Goal: Task Accomplishment & Management: Use online tool/utility

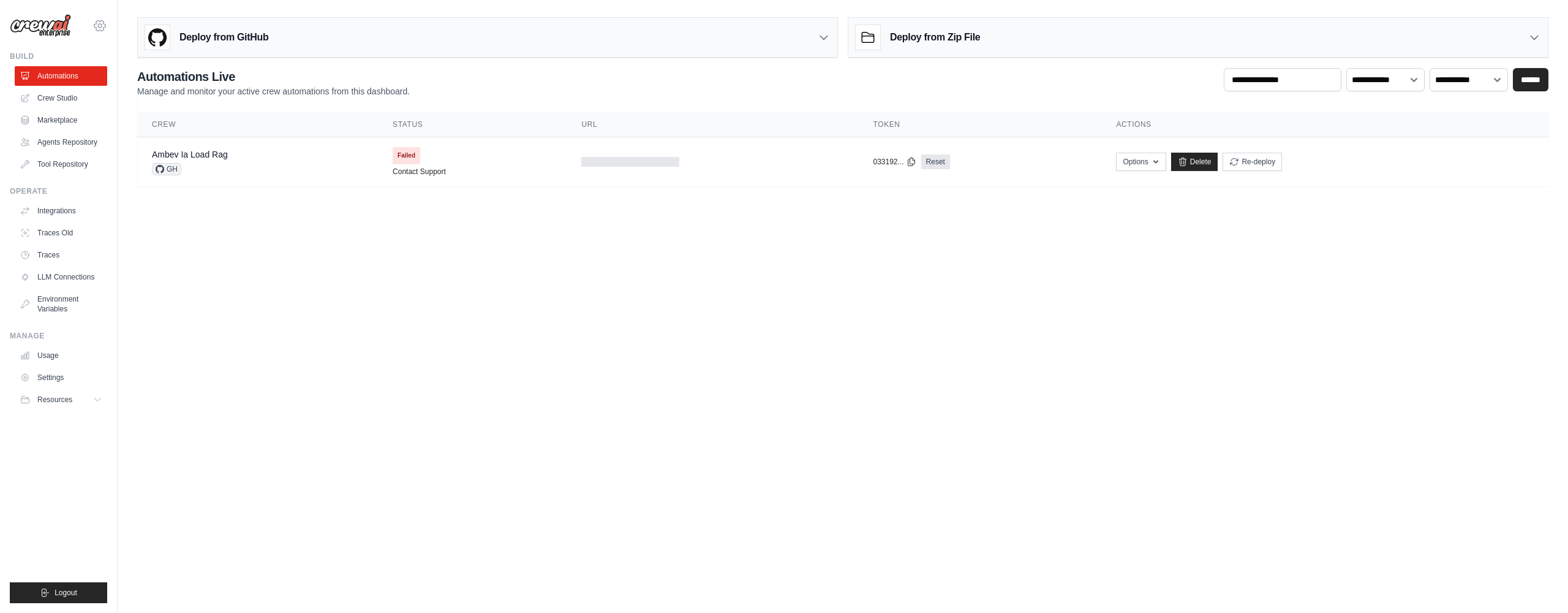
click at [99, 26] on icon at bounding box center [100, 26] width 15 height 15
click at [129, 75] on div "Deploy from GitHub Deploy your project directly from GitHub. Select a repositor…" at bounding box center [842, 99] width 1450 height 174
click at [99, 24] on icon at bounding box center [100, 26] width 15 height 15
click at [123, 71] on span "Ambev - SAZ" at bounding box center [153, 75] width 97 height 12
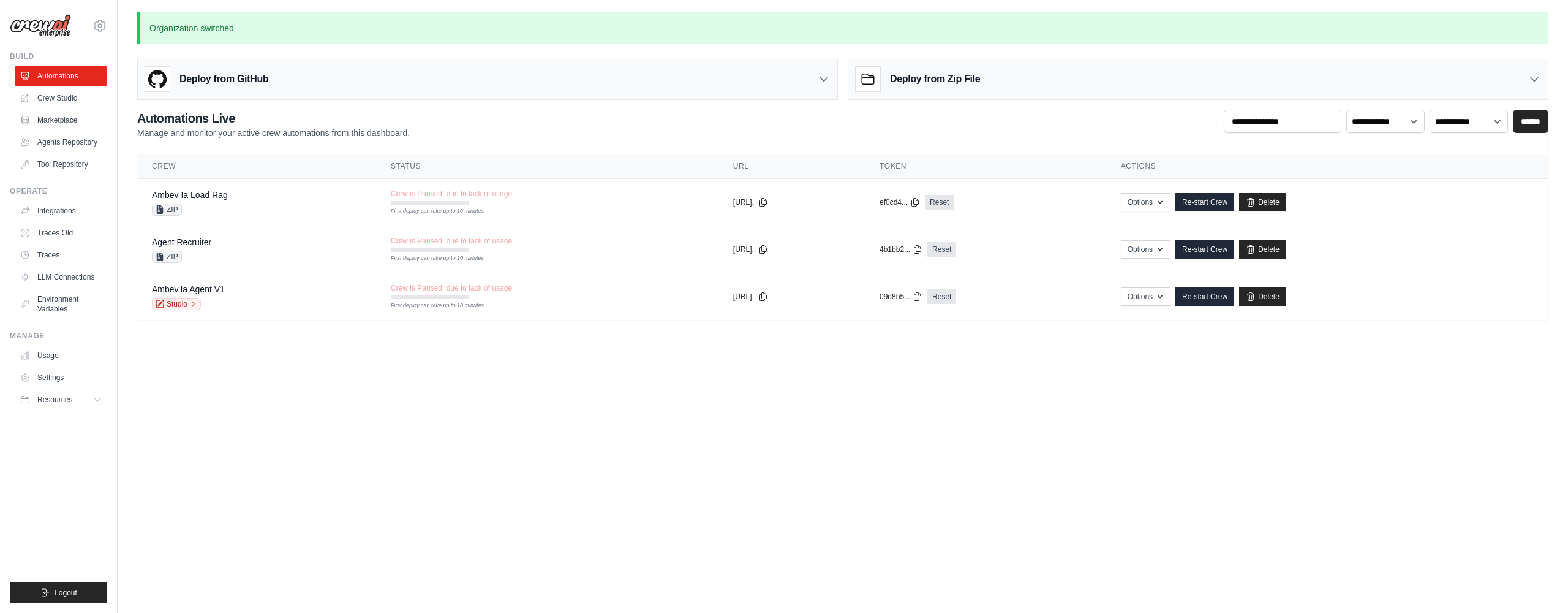
drag, startPoint x: 73, startPoint y: 140, endPoint x: 139, endPoint y: 133, distance: 66.4
click at [73, 140] on link "Agents Repository" at bounding box center [61, 142] width 93 height 20
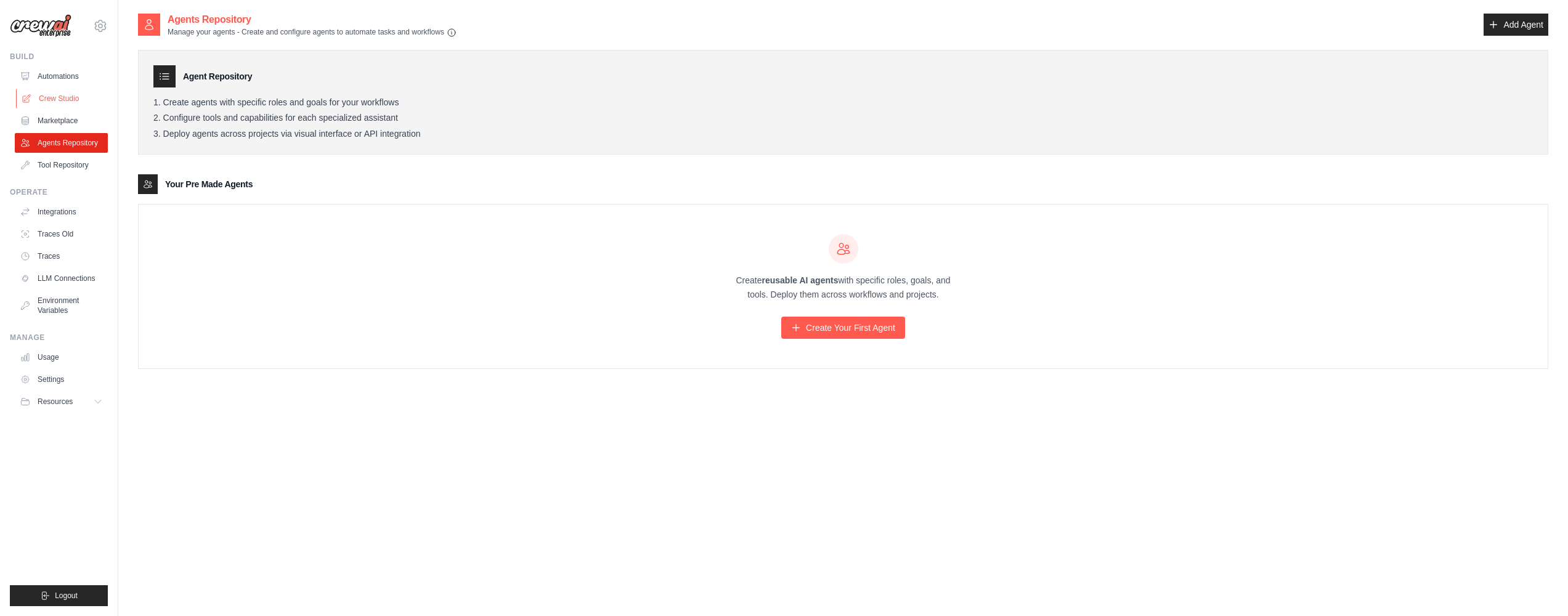
click at [82, 94] on link "Crew Studio" at bounding box center [62, 98] width 93 height 20
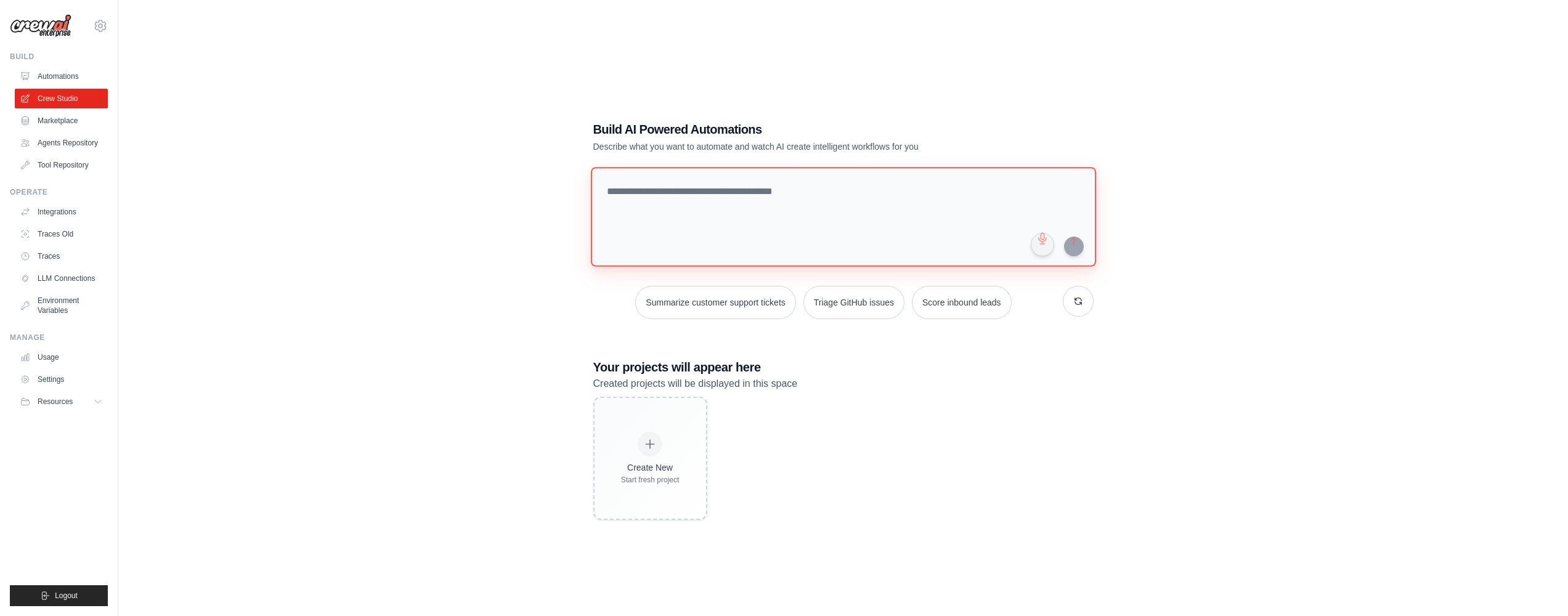
click at [710, 219] on textarea at bounding box center [842, 217] width 505 height 100
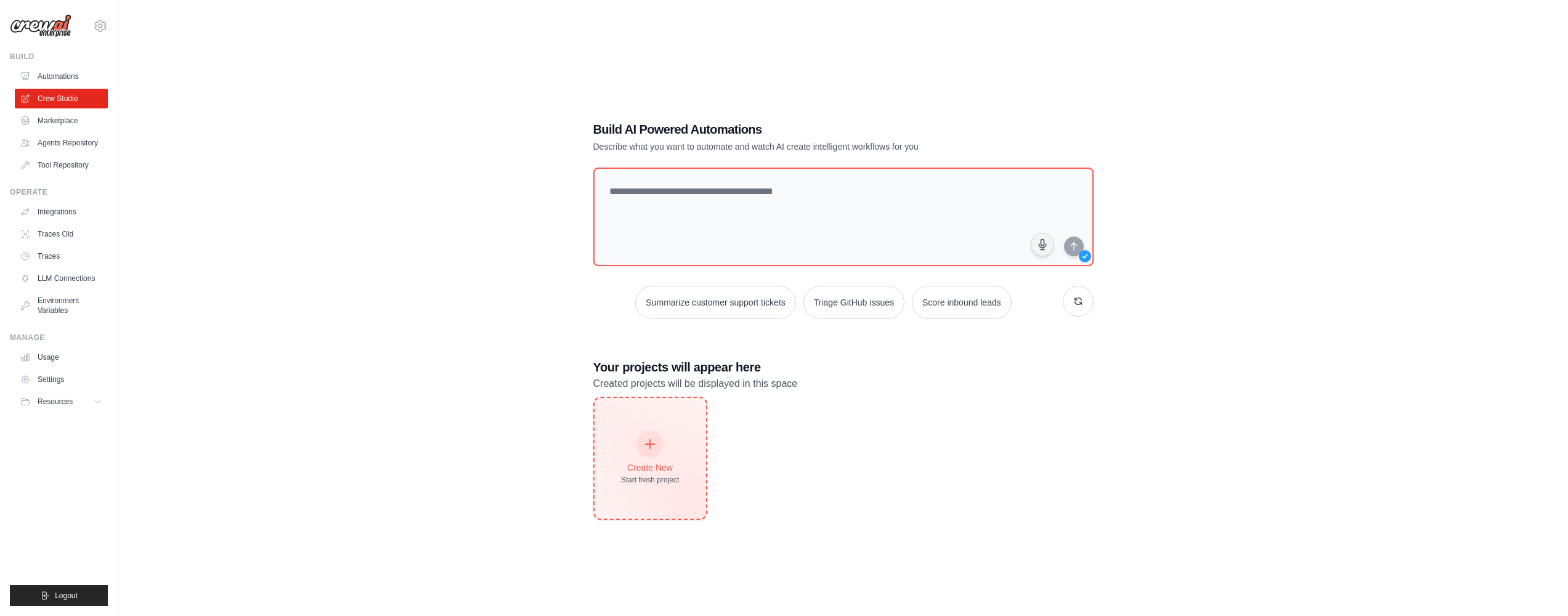
click at [654, 461] on div "Create New" at bounding box center [650, 467] width 59 height 12
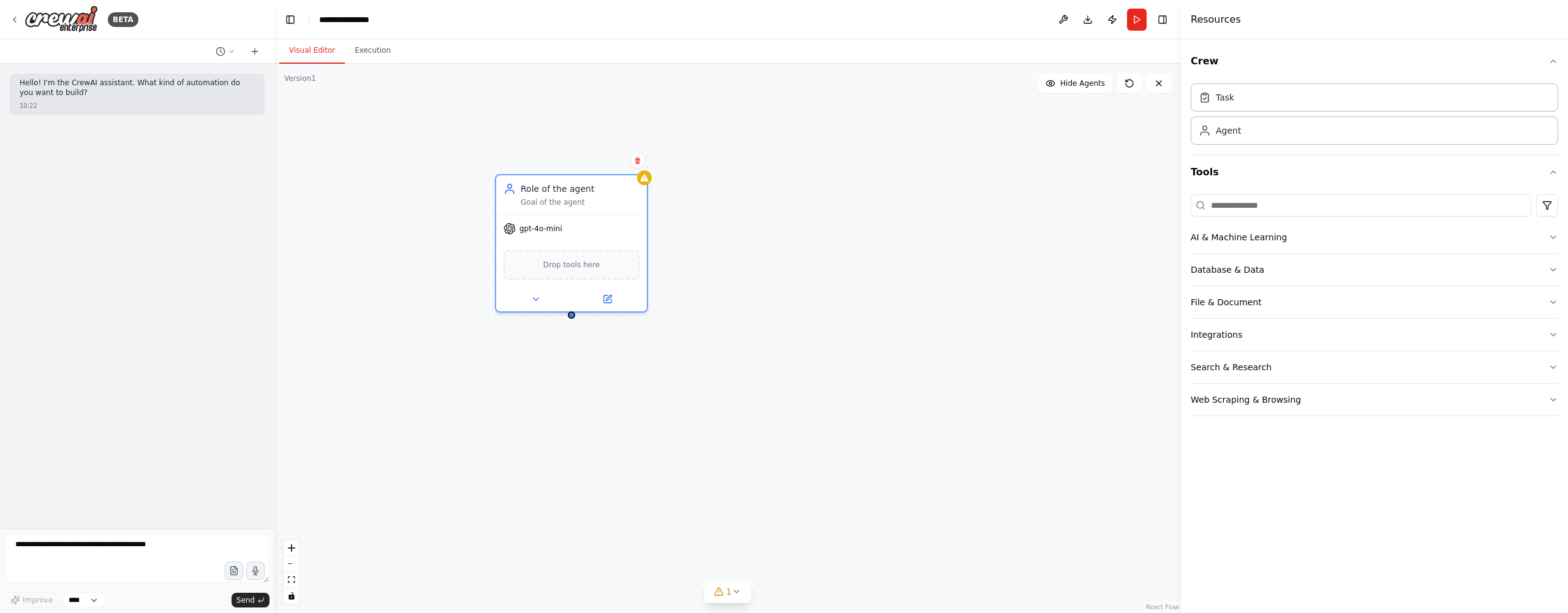
drag, startPoint x: 808, startPoint y: 202, endPoint x: 888, endPoint y: 177, distance: 83.8
click at [570, 187] on div "Role of the agent" at bounding box center [580, 188] width 119 height 12
drag, startPoint x: 1043, startPoint y: 212, endPoint x: 852, endPoint y: 209, distance: 191.0
click at [852, 209] on div "Role of the agent Goal of the agent" at bounding box center [829, 192] width 151 height 39
click at [593, 265] on span "Drop tools here" at bounding box center [571, 262] width 57 height 12
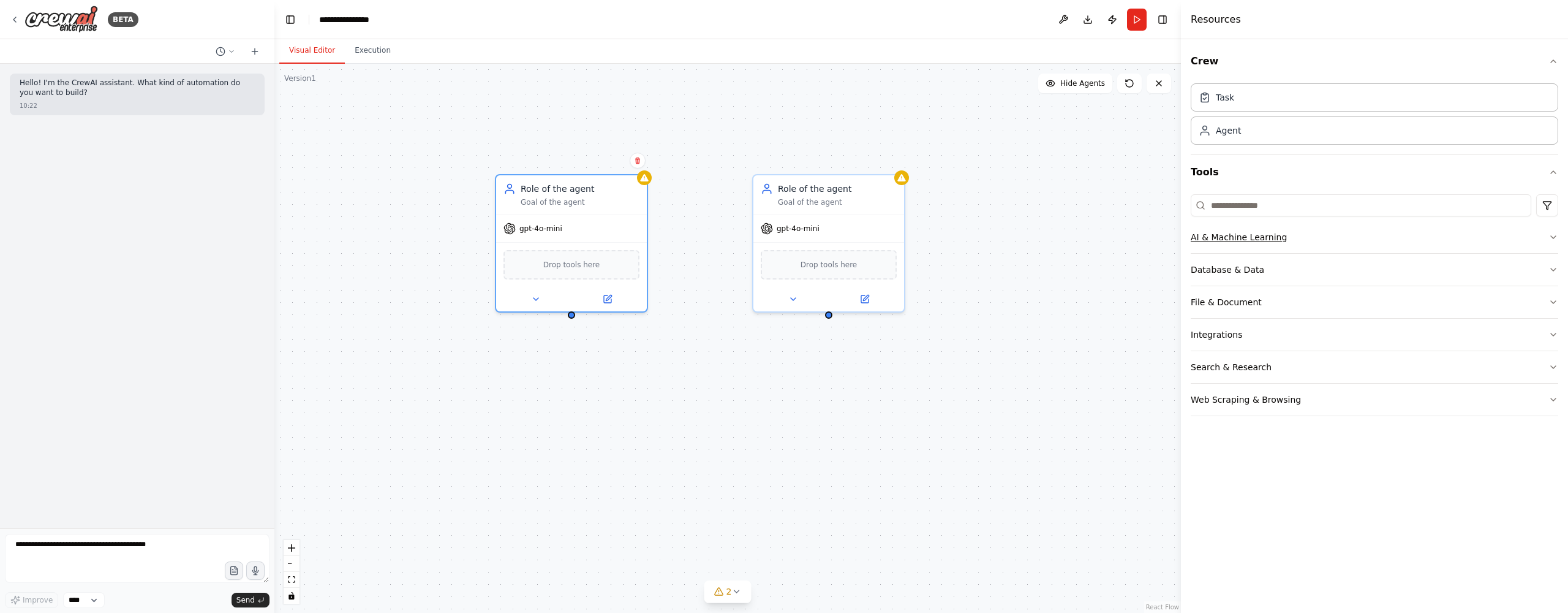
click at [1355, 238] on button "AI & Machine Learning" at bounding box center [1375, 238] width 368 height 32
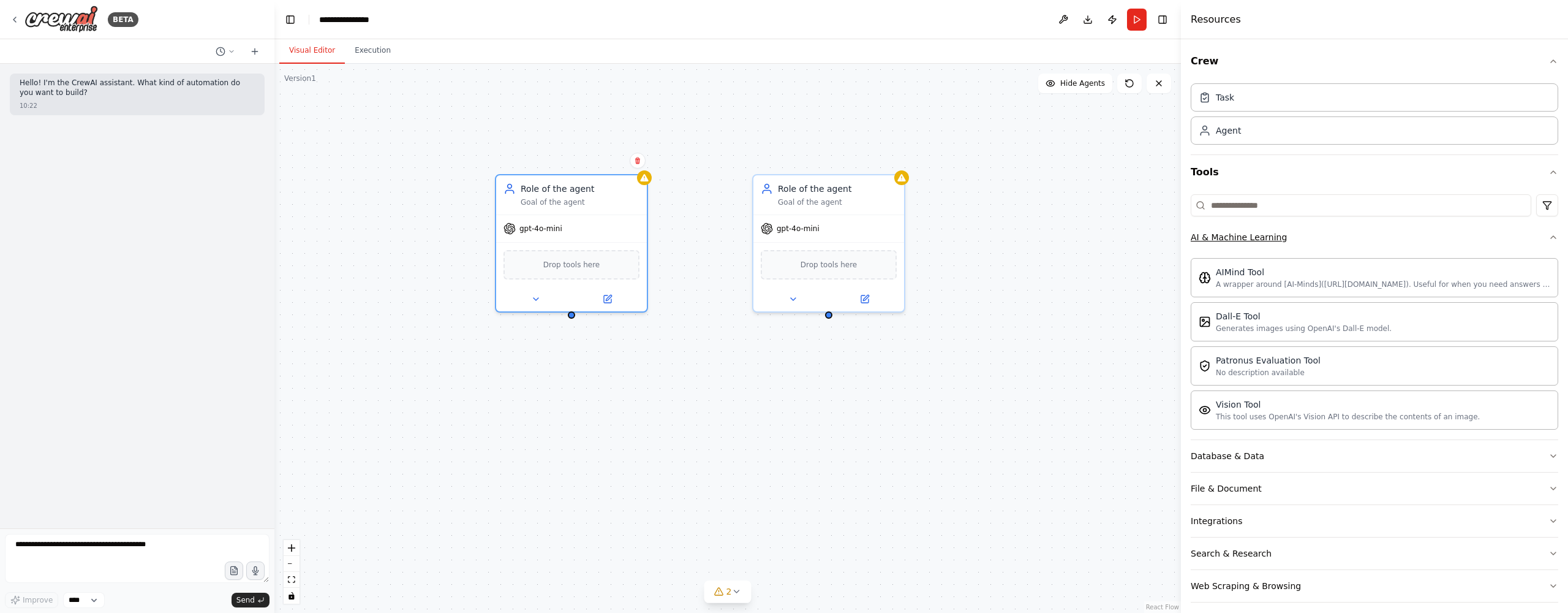
click at [1356, 238] on button "AI & Machine Learning" at bounding box center [1375, 238] width 368 height 32
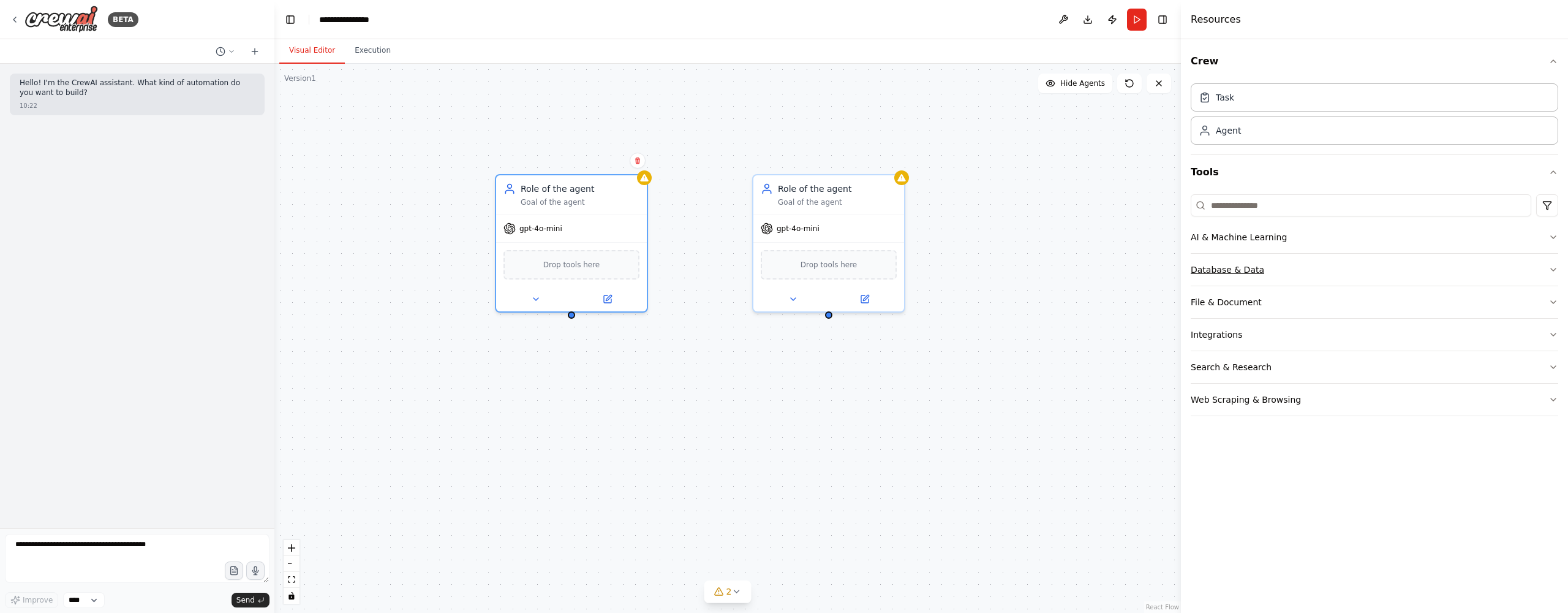
click at [1384, 271] on button "Database & Data" at bounding box center [1375, 269] width 368 height 32
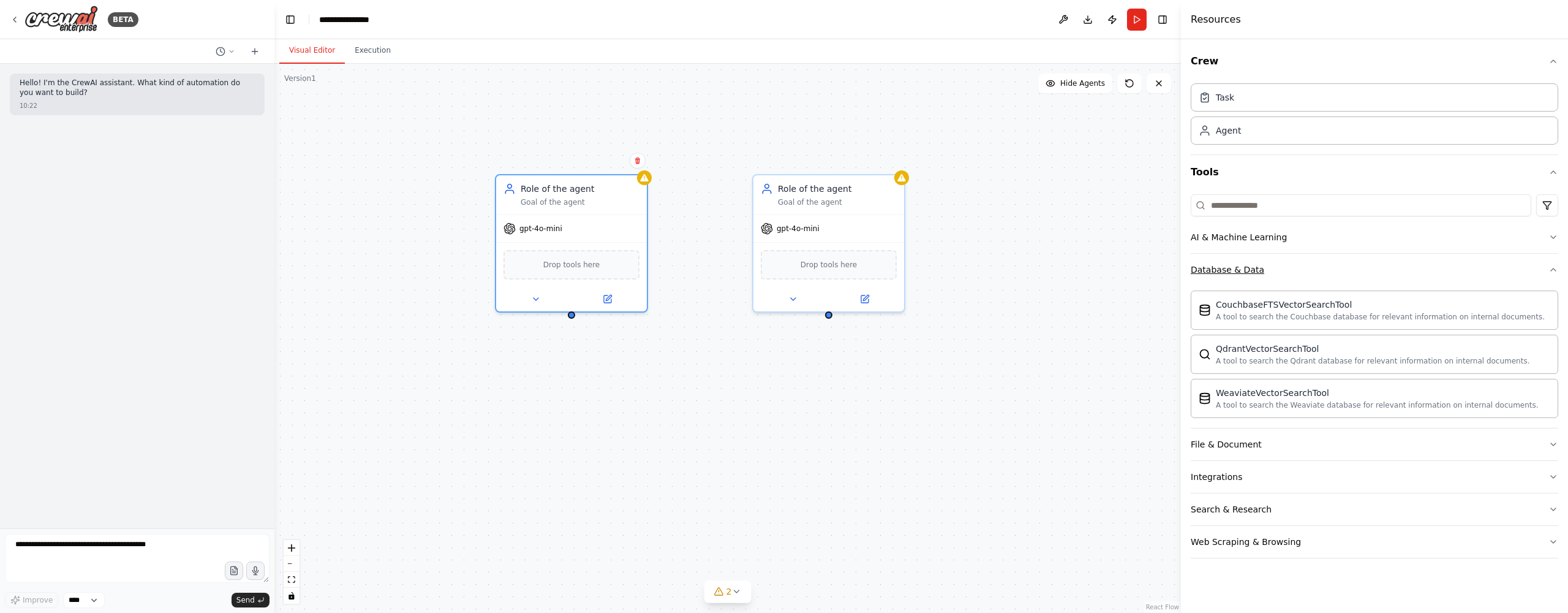
click at [1384, 271] on button "Database & Data" at bounding box center [1375, 269] width 368 height 32
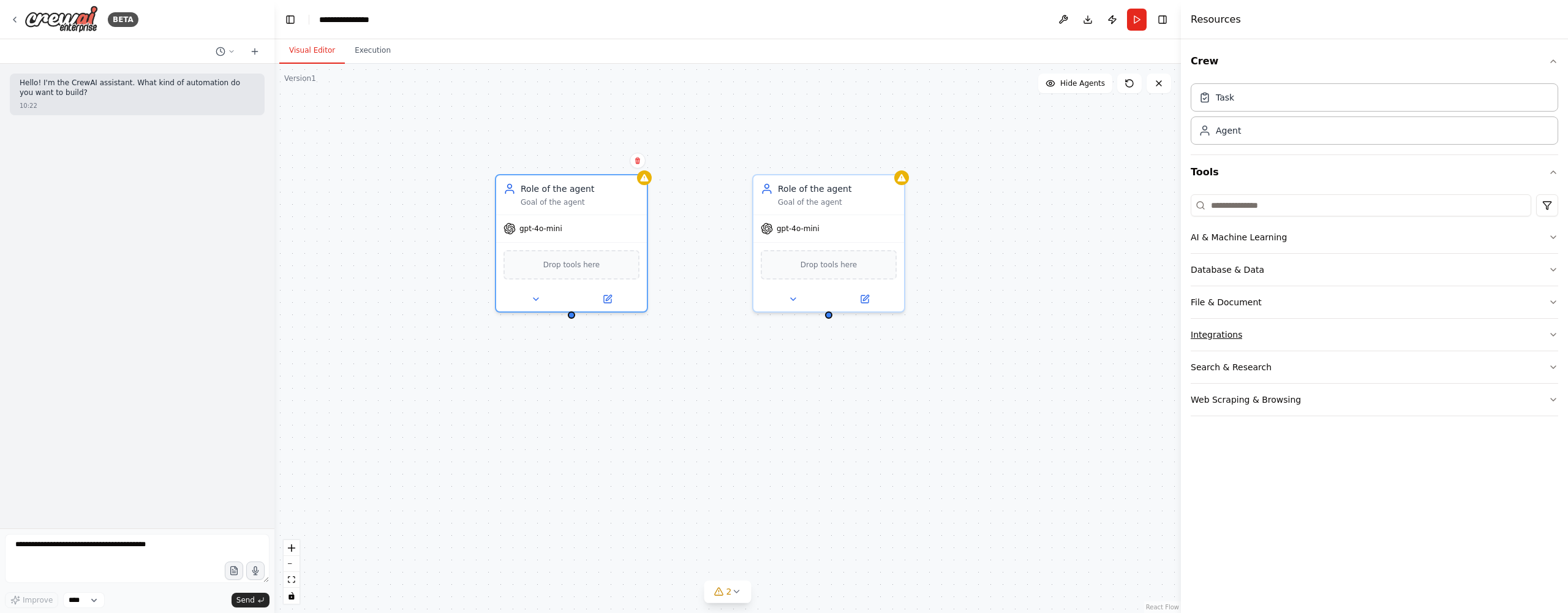
click at [1328, 332] on button "Integrations" at bounding box center [1375, 334] width 368 height 32
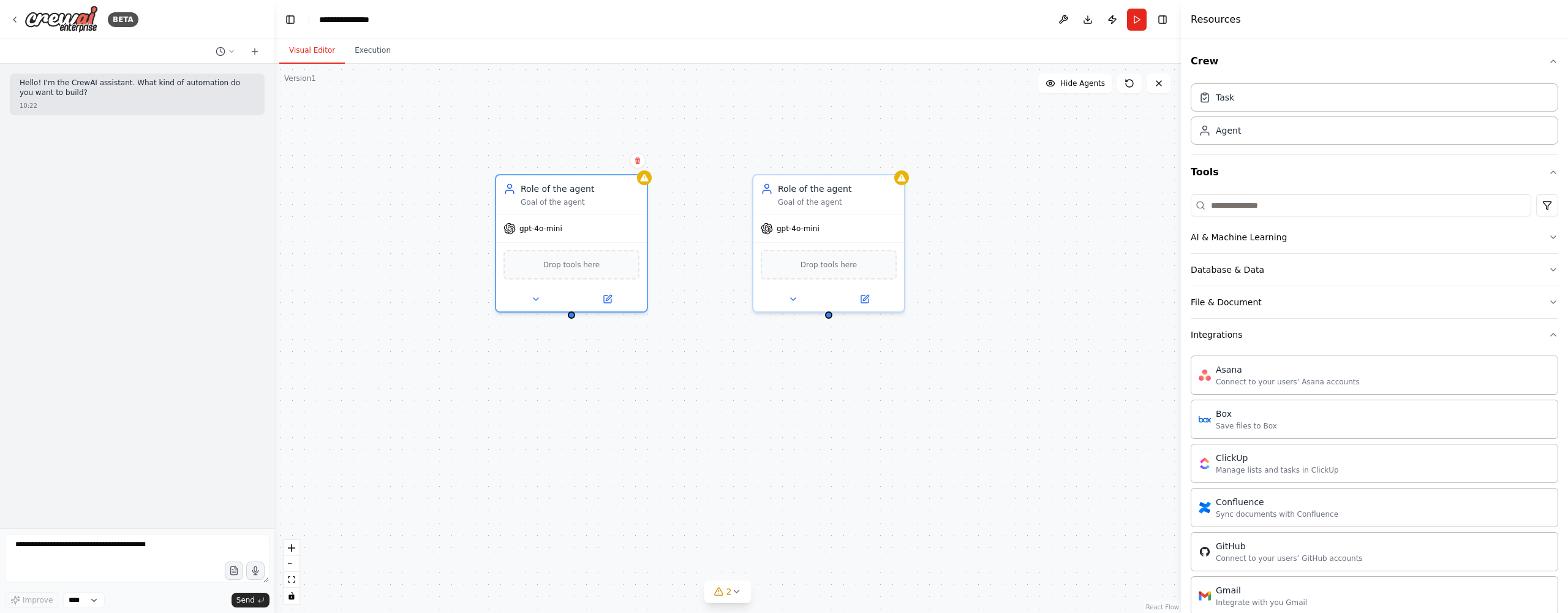
click at [1286, 198] on input at bounding box center [1361, 205] width 341 height 22
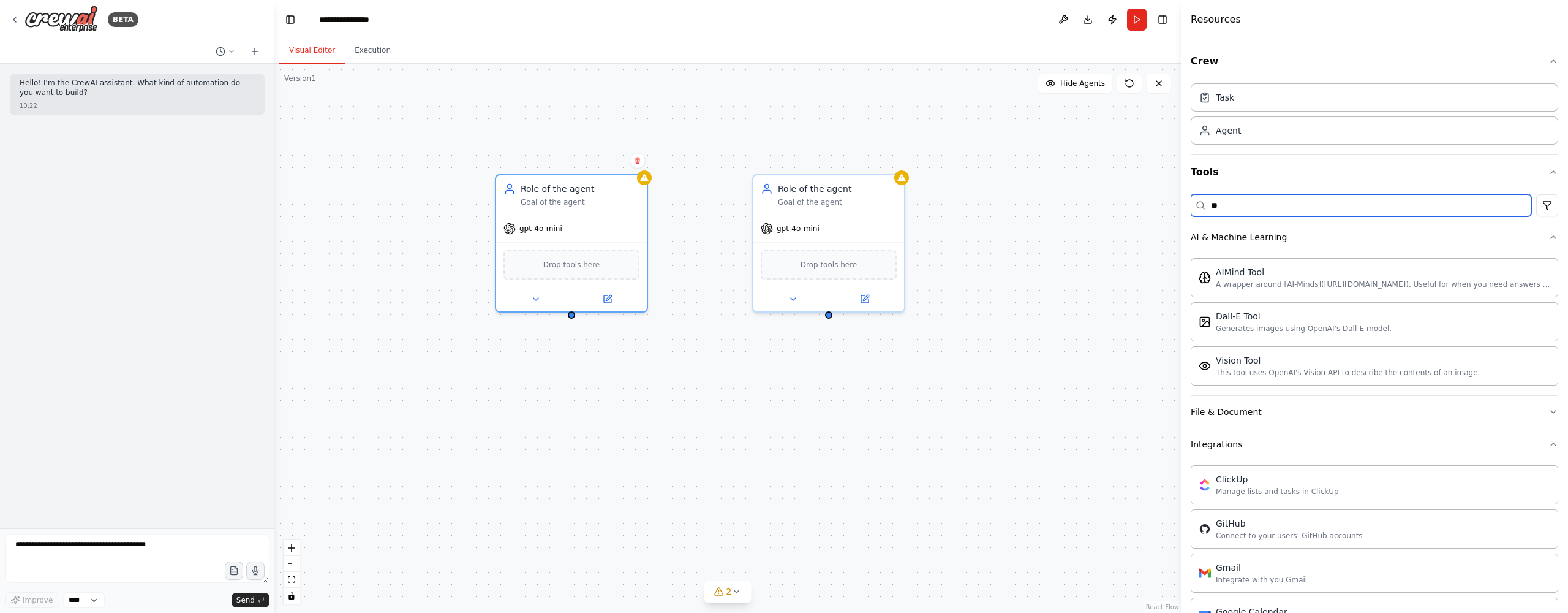
type input "*"
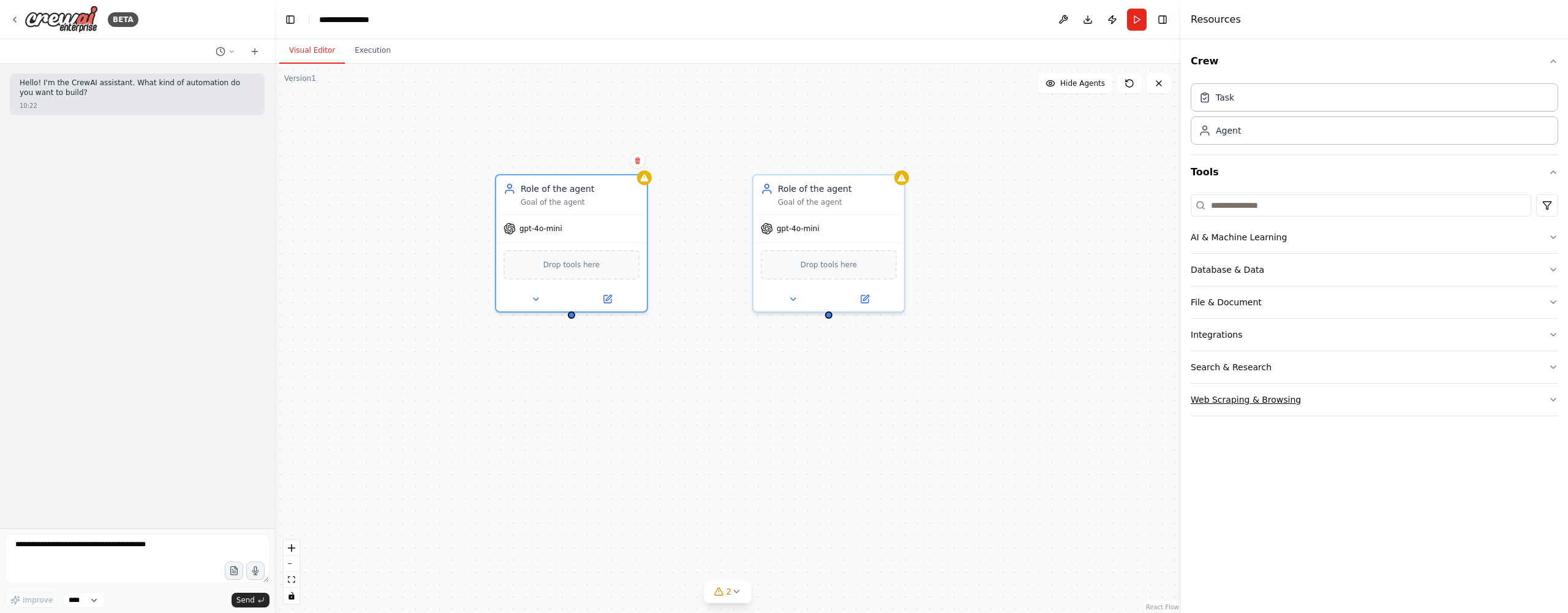
click at [1340, 398] on button "Web Scraping & Browsing" at bounding box center [1375, 399] width 368 height 32
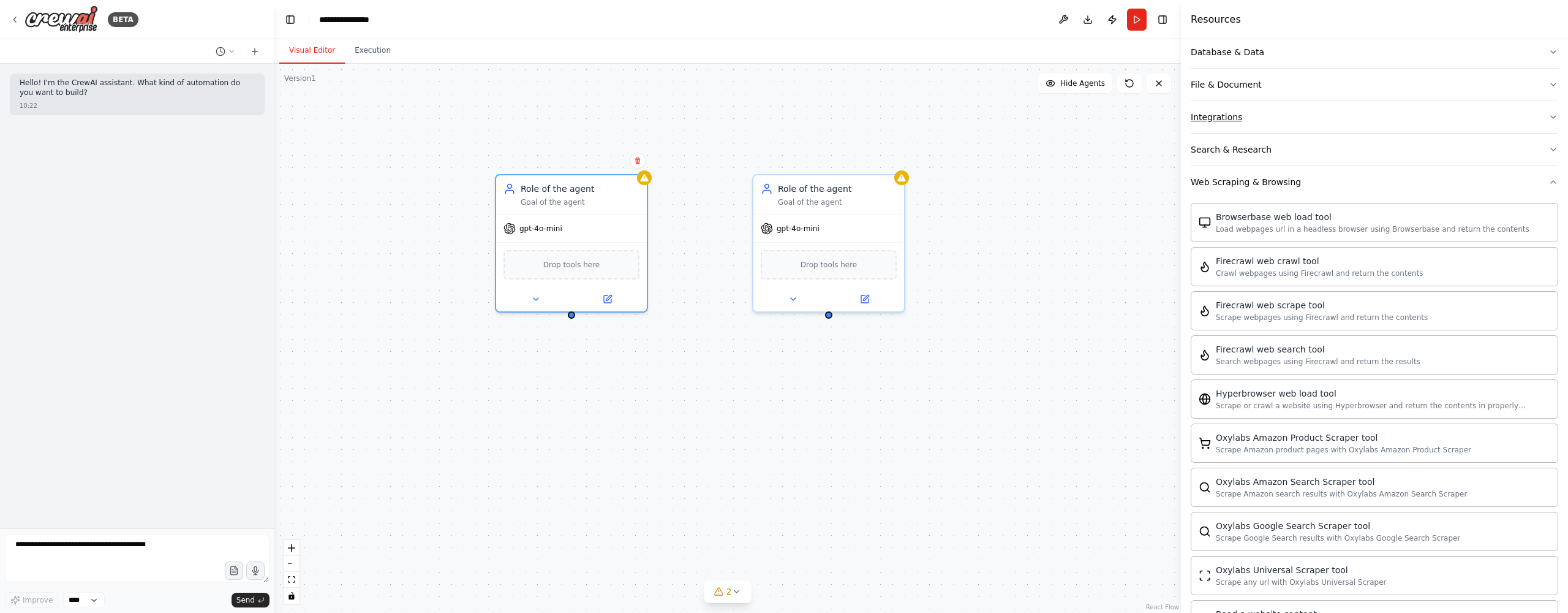
scroll to position [105, 0]
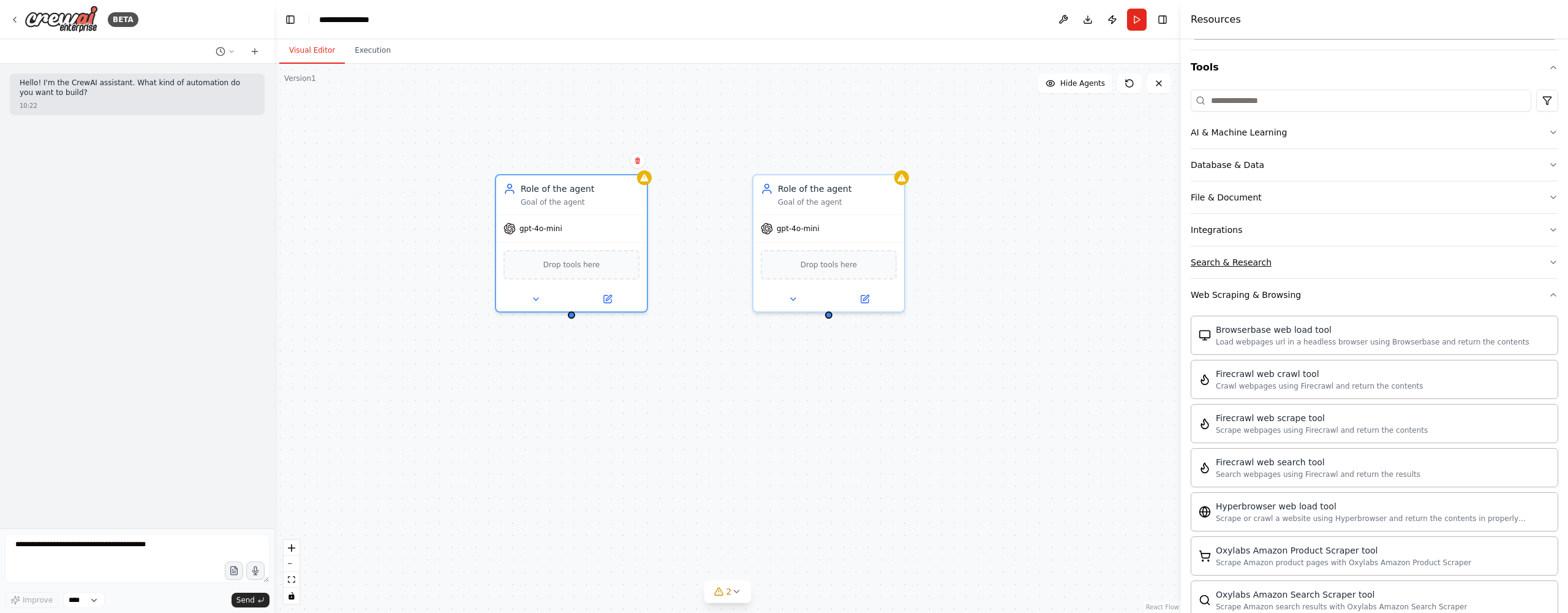
click at [1314, 260] on button "Search & Research" at bounding box center [1375, 262] width 368 height 32
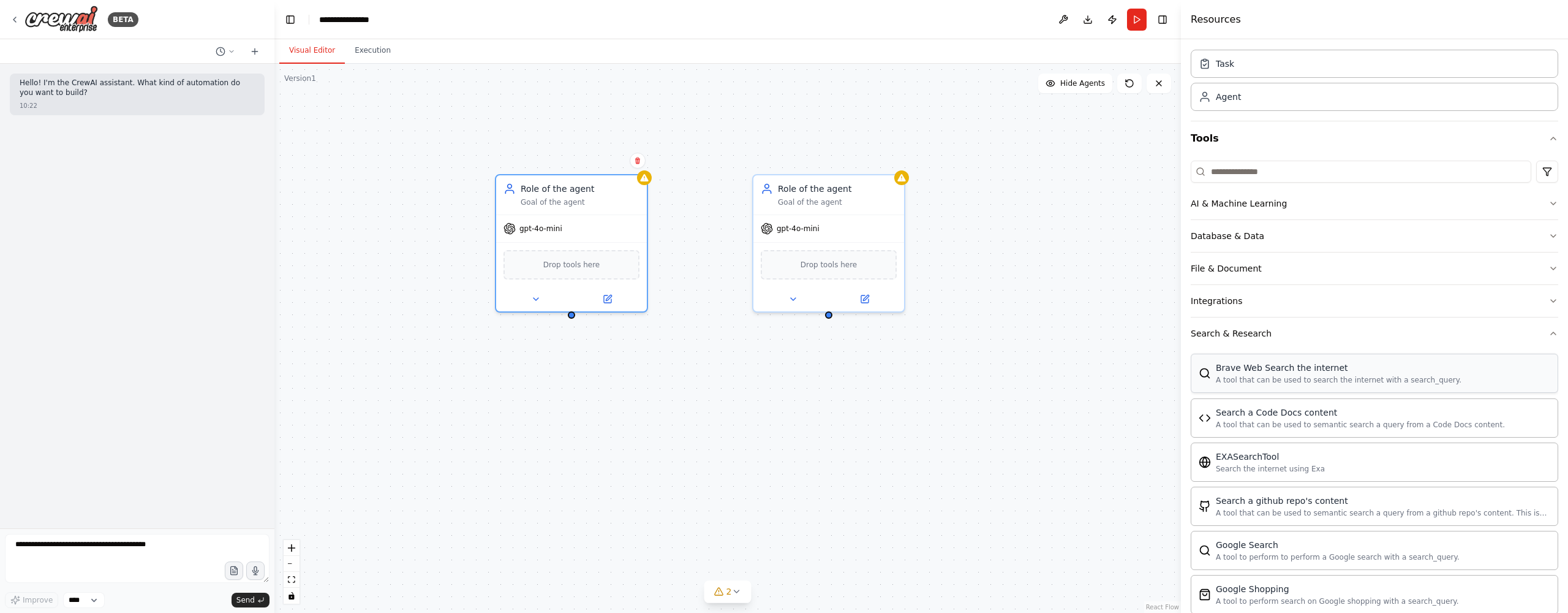
scroll to position [13, 0]
